Goal: Unclear

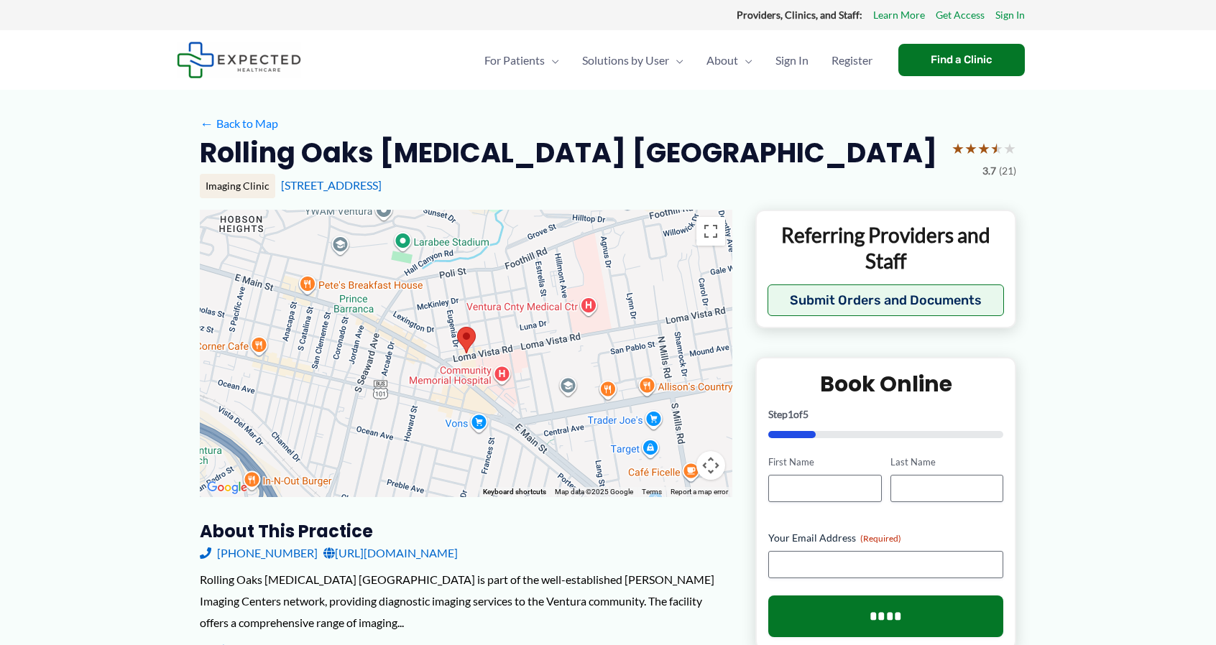
click at [400, 443] on div at bounding box center [466, 353] width 533 height 287
click at [467, 446] on div at bounding box center [466, 353] width 533 height 287
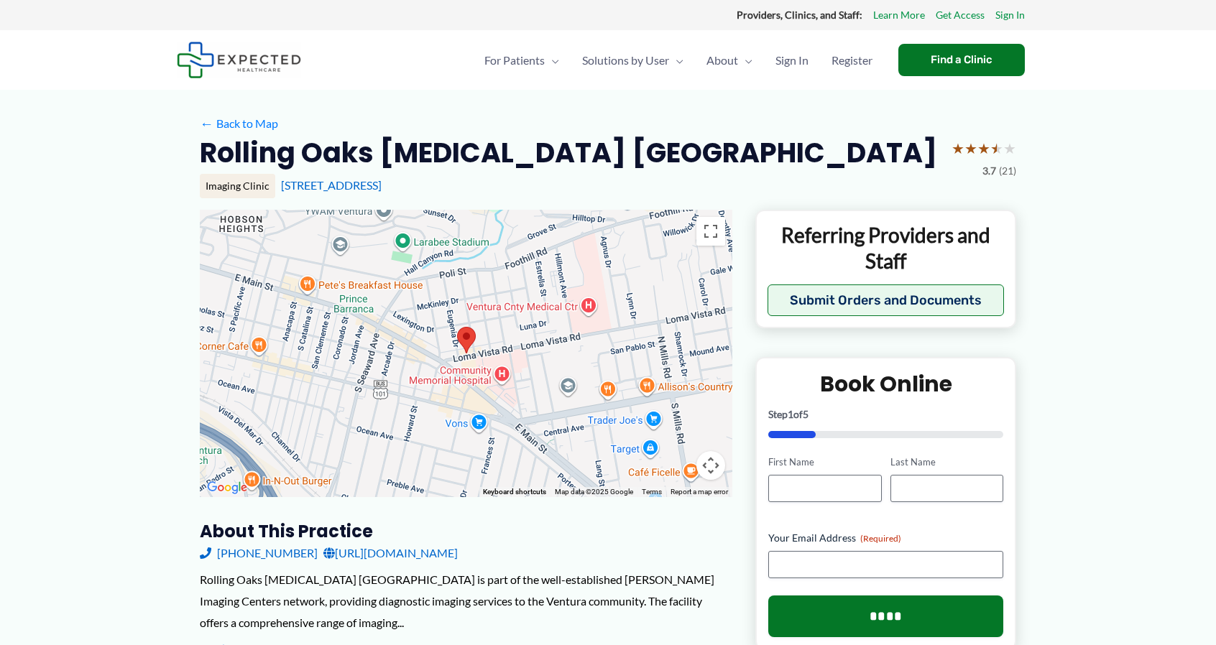
click at [467, 446] on div at bounding box center [466, 353] width 533 height 287
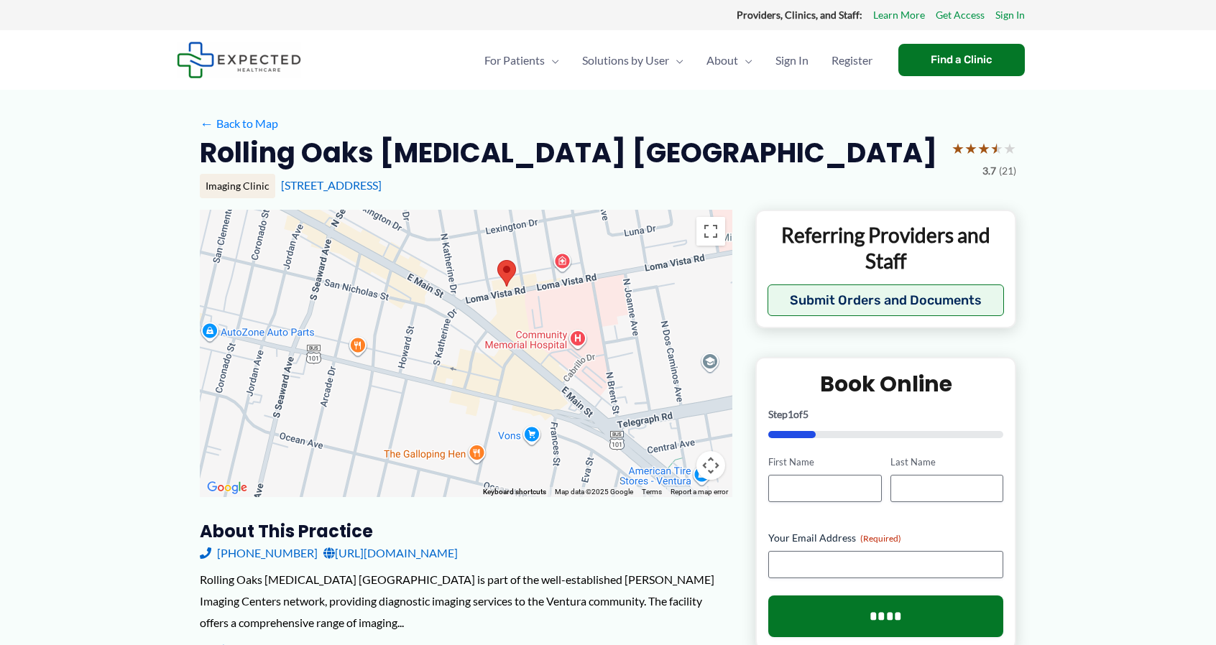
drag, startPoint x: 553, startPoint y: 465, endPoint x: 645, endPoint y: 415, distance: 104.9
click at [645, 415] on div at bounding box center [466, 353] width 533 height 287
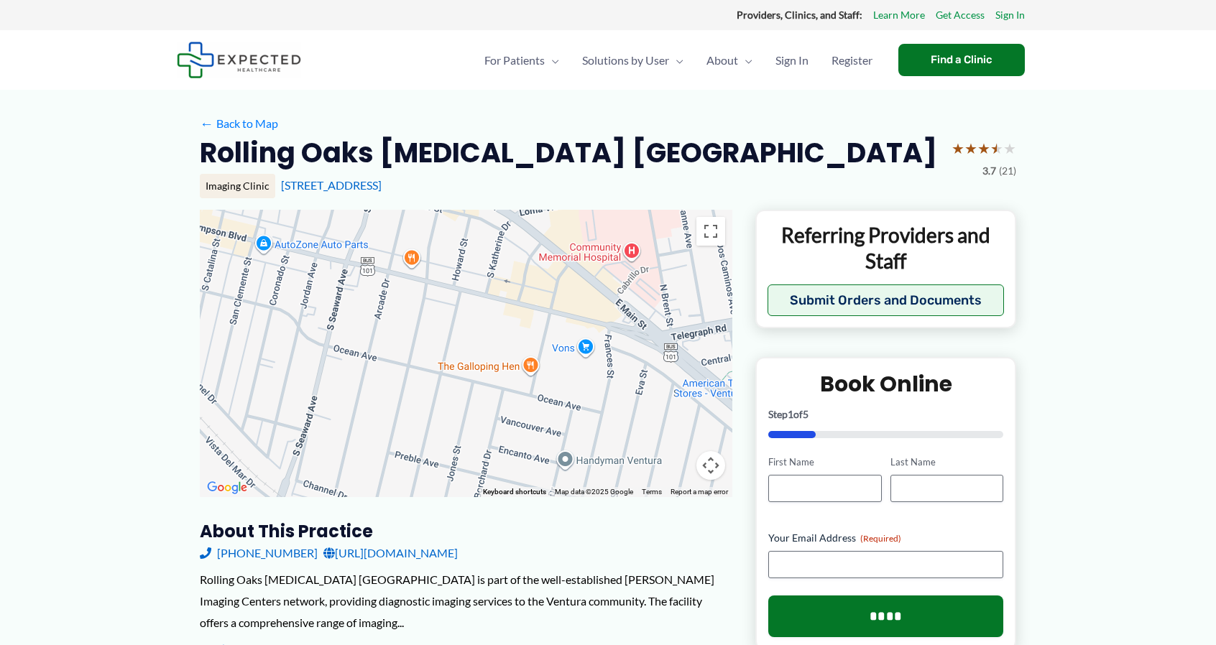
click at [645, 415] on div at bounding box center [466, 353] width 533 height 287
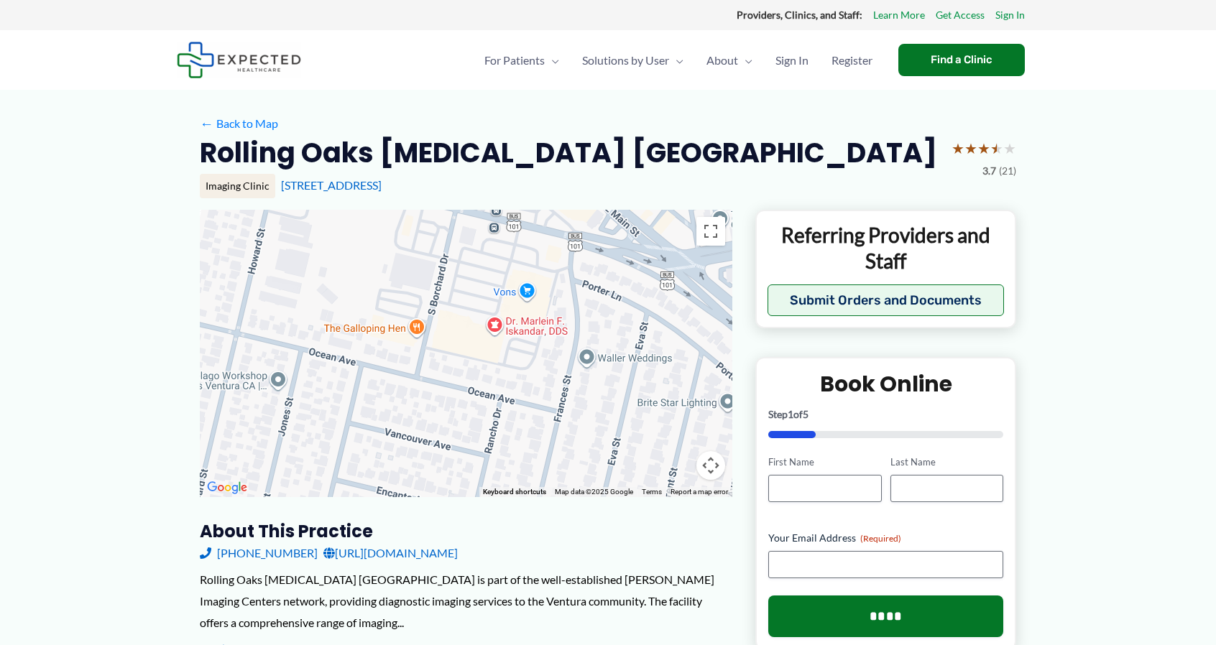
click at [690, 409] on div at bounding box center [466, 353] width 533 height 287
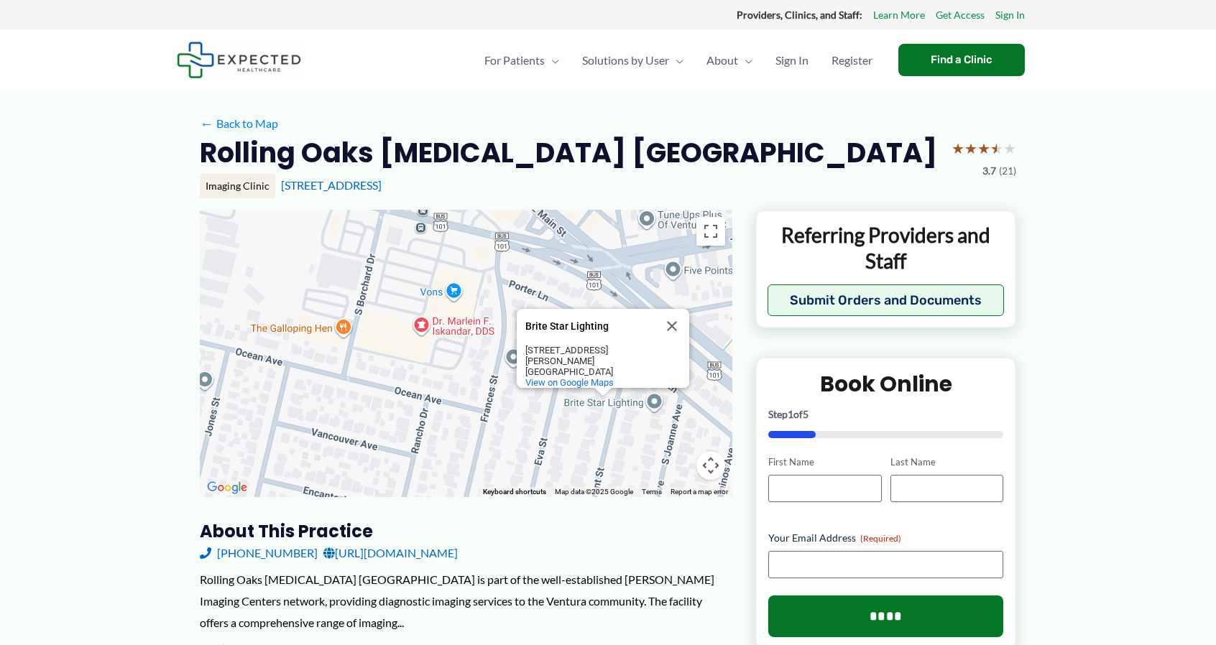
click at [690, 409] on div "Brite Star Lighting Brite Star Lighting [STREET_ADDRESS][PERSON_NAME][PERSON_NA…" at bounding box center [466, 353] width 533 height 287
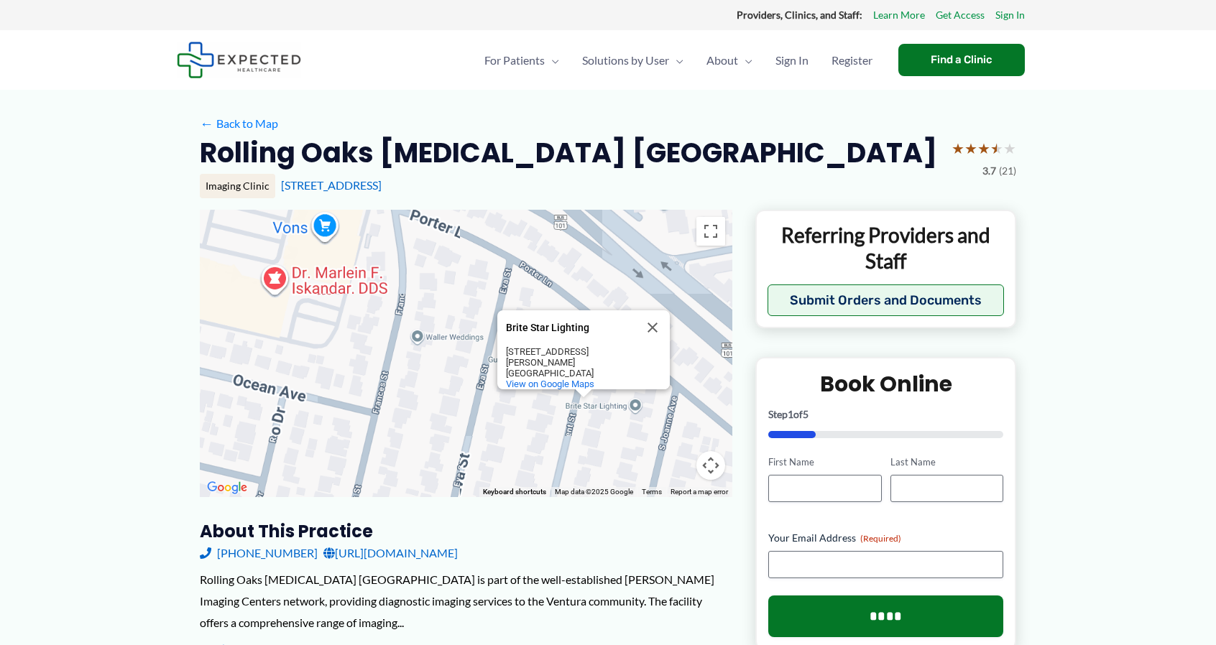
click at [690, 409] on div "Brite Star Lighting Brite Star Lighting [STREET_ADDRESS][PERSON_NAME][PERSON_NA…" at bounding box center [466, 353] width 533 height 287
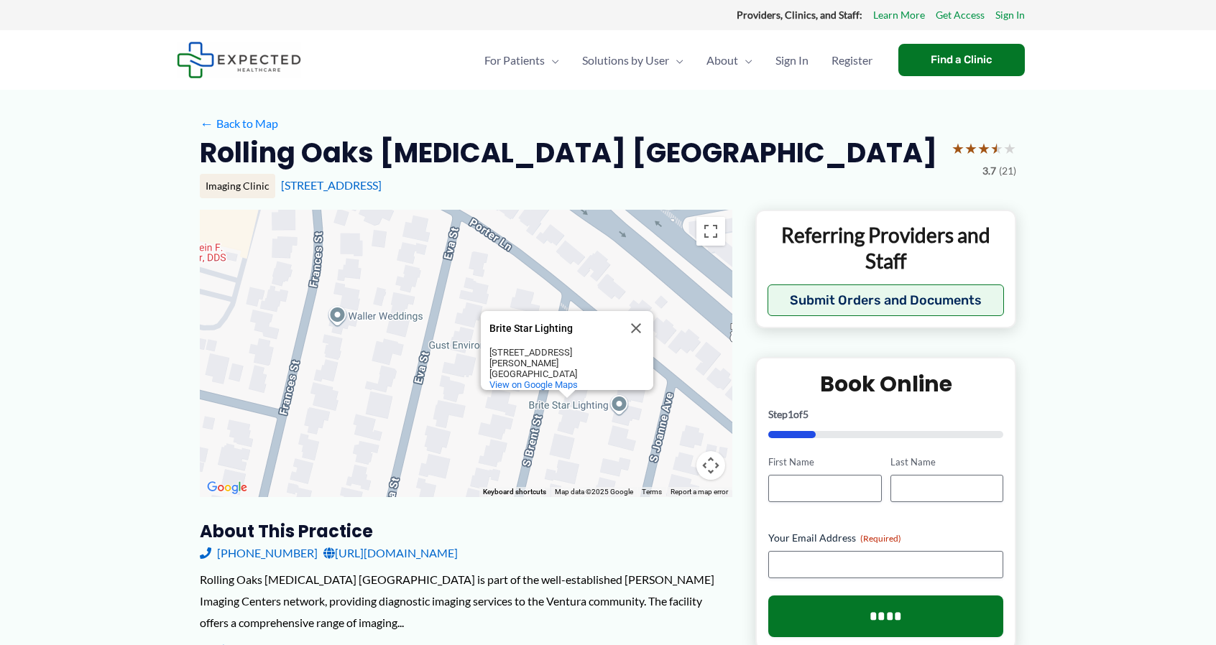
click at [690, 409] on div "Brite Star Lighting Brite Star Lighting [STREET_ADDRESS][PERSON_NAME][PERSON_NA…" at bounding box center [466, 353] width 533 height 287
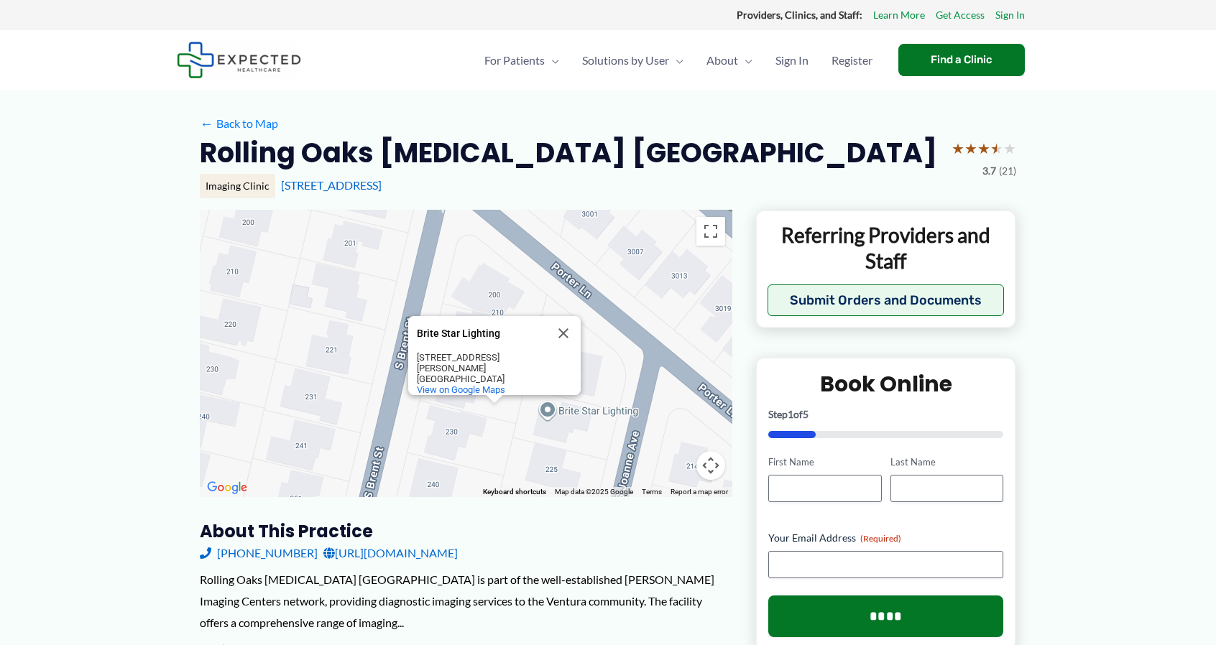
click at [690, 409] on div "Brite Star Lighting Brite Star Lighting [STREET_ADDRESS][PERSON_NAME][PERSON_NA…" at bounding box center [466, 353] width 533 height 287
